Goal: Register for event/course

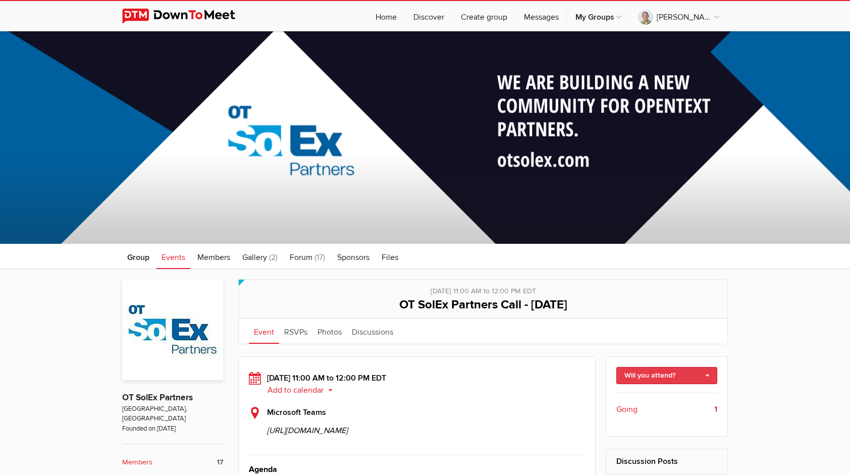
click at [647, 377] on link "Will you attend?" at bounding box center [666, 375] width 101 height 17
click at [646, 394] on link "I'm going" at bounding box center [667, 396] width 100 height 15
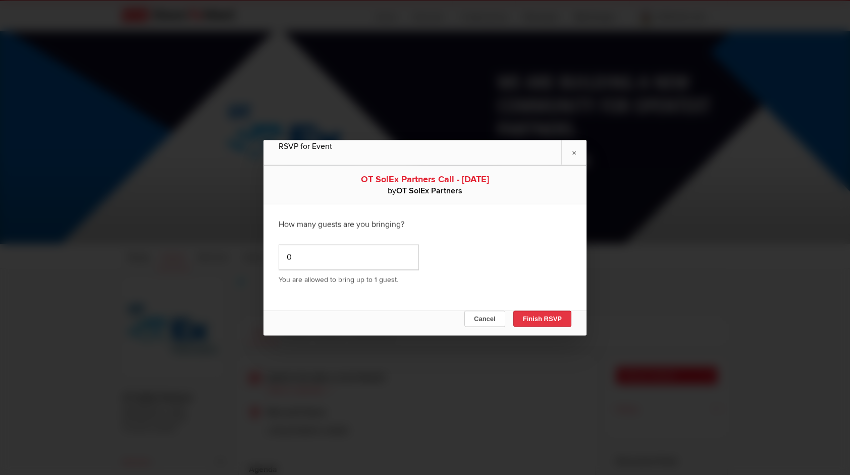
click at [557, 317] on button "Finish RSVP" at bounding box center [542, 318] width 58 height 16
